Goal: Find specific page/section: Find specific page/section

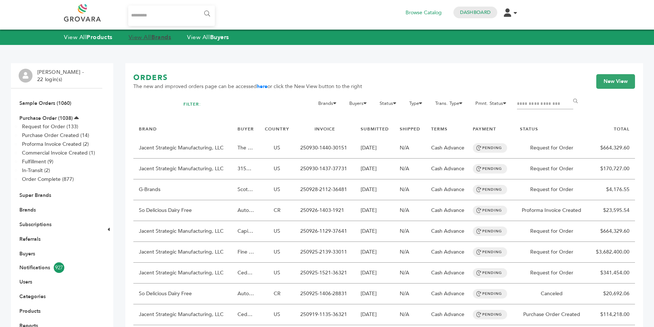
click at [158, 38] on strong "Brands" at bounding box center [161, 37] width 20 height 8
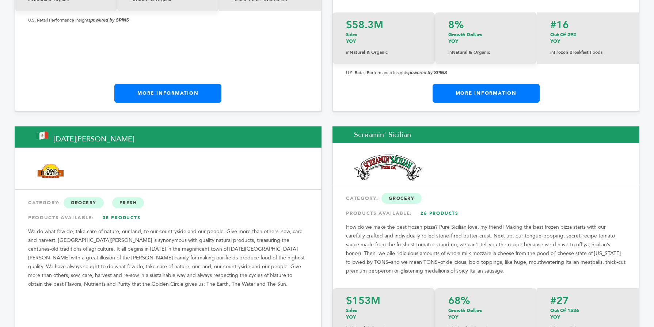
scroll to position [10381, 0]
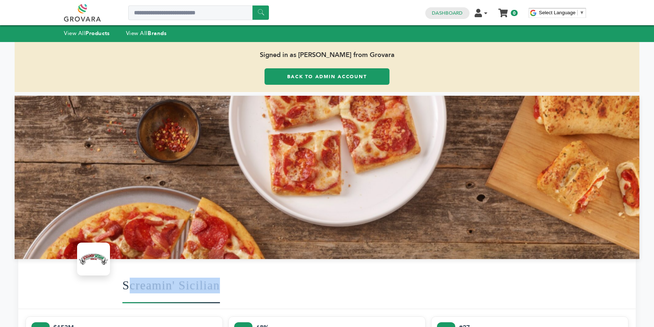
drag, startPoint x: 227, startPoint y: 288, endPoint x: 128, endPoint y: 277, distance: 99.5
click at [128, 277] on div "Screamin' Sicilian" at bounding box center [375, 284] width 506 height 39
click at [214, 281] on h1 "Screamin' Sicilian" at bounding box center [170, 285] width 97 height 36
drag, startPoint x: 223, startPoint y: 284, endPoint x: 109, endPoint y: 282, distance: 114.7
click at [109, 282] on div "Screamin' Sicilian" at bounding box center [326, 284] width 617 height 50
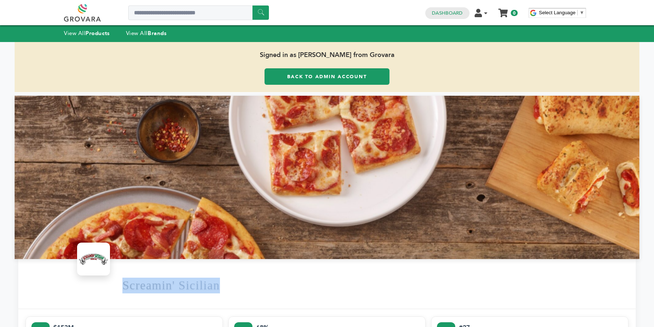
copy h1 "Screamin' Sicilian"
click at [107, 292] on div "Screamin' Sicilian" at bounding box center [326, 284] width 617 height 50
click at [274, 76] on link "Back to Admin Account" at bounding box center [326, 76] width 125 height 16
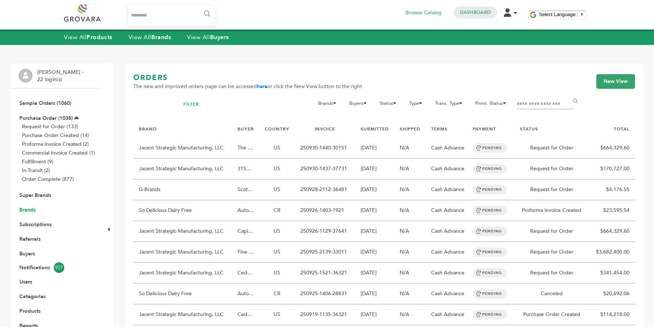
click at [35, 208] on link "Brands" at bounding box center [27, 209] width 16 height 7
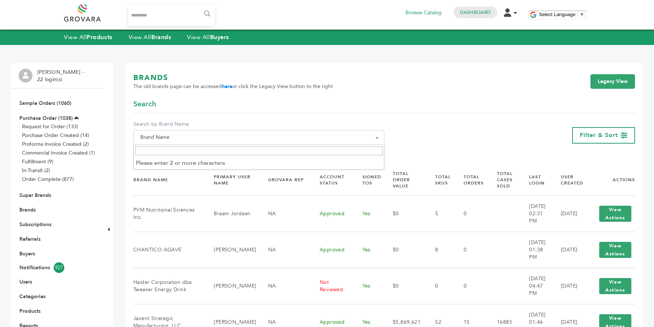
click at [163, 152] on input "Search" at bounding box center [258, 150] width 247 height 9
paste input "**********"
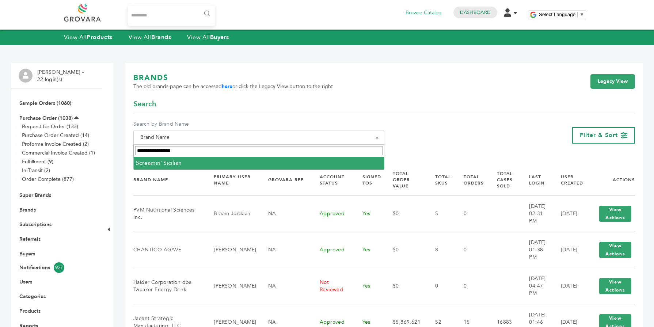
type input "**********"
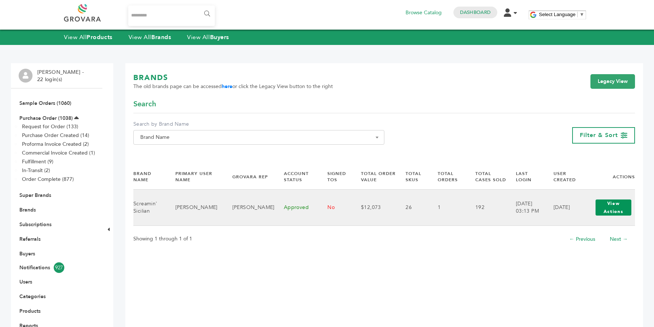
click at [599, 208] on button "View Actions" at bounding box center [613, 207] width 36 height 16
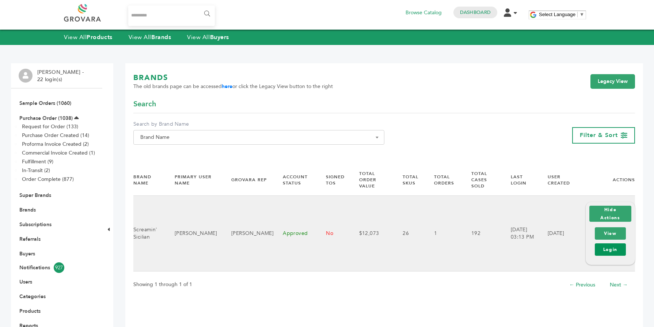
click at [606, 245] on link "Login" at bounding box center [609, 249] width 31 height 12
